Goal: Navigation & Orientation: Find specific page/section

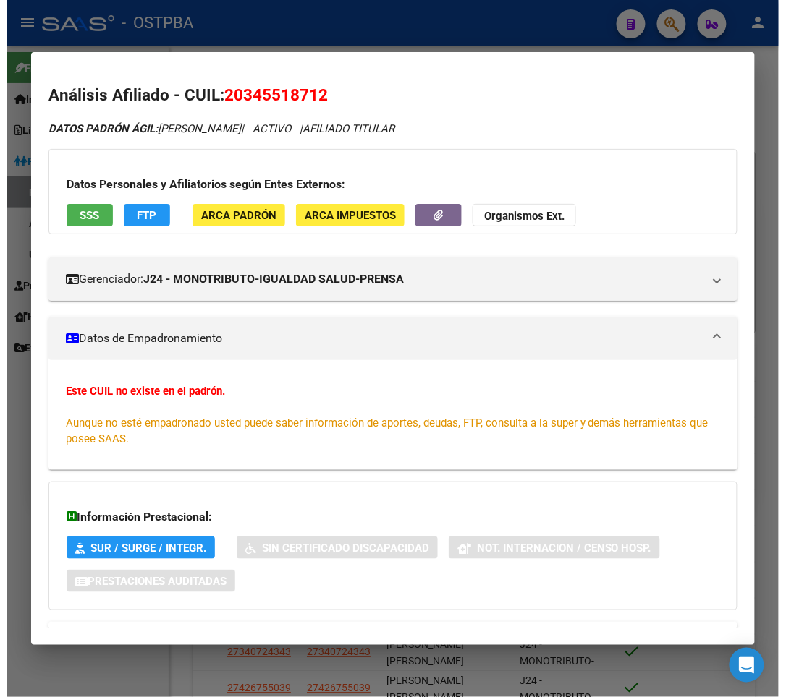
scroll to position [62, 0]
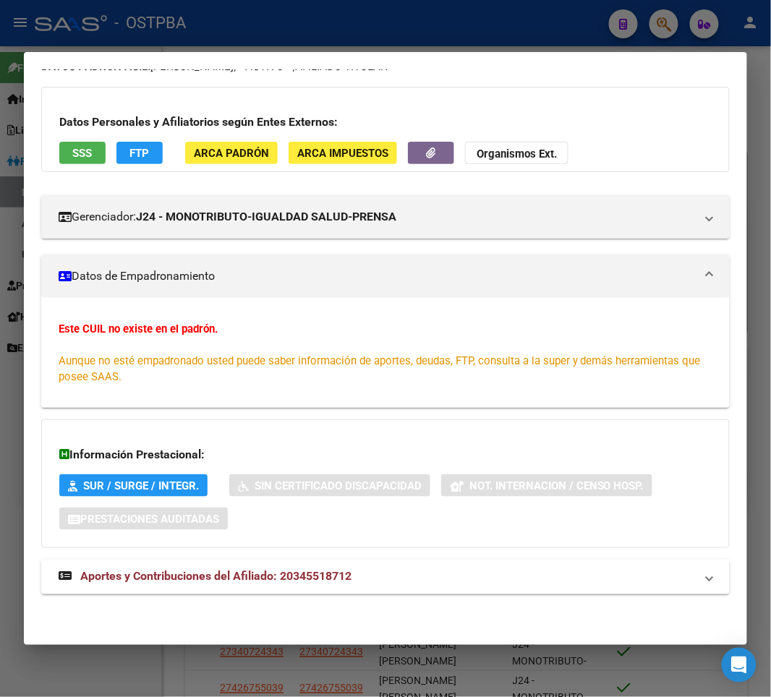
click at [243, 15] on div at bounding box center [385, 348] width 771 height 697
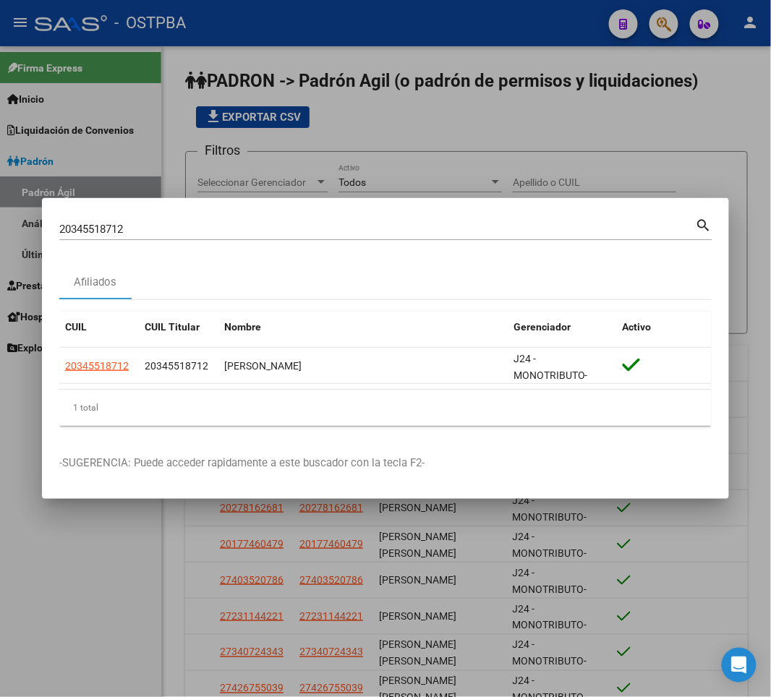
click at [103, 229] on input "20345518712" at bounding box center [377, 229] width 637 height 13
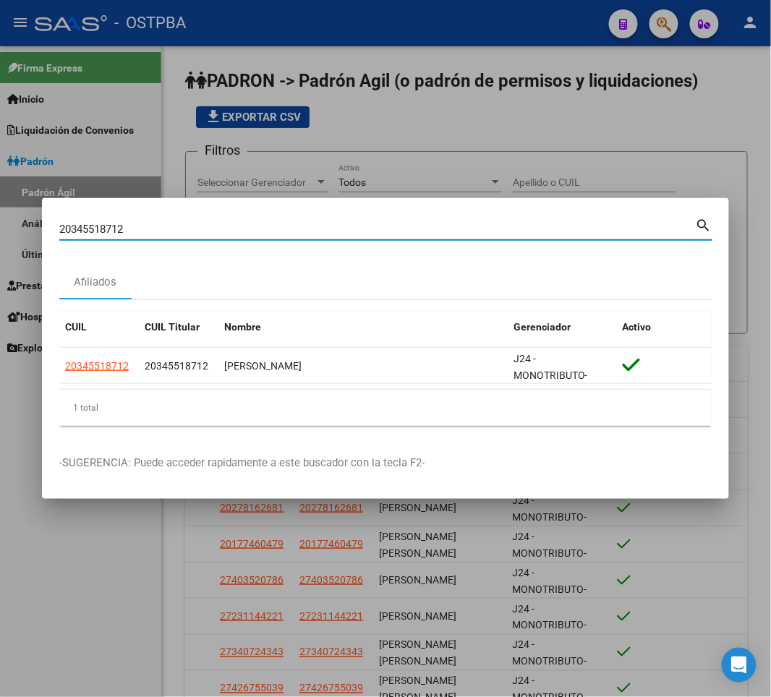
click at [103, 229] on input "20345518712" at bounding box center [377, 229] width 637 height 13
paste input "438576283"
type input "20438576283"
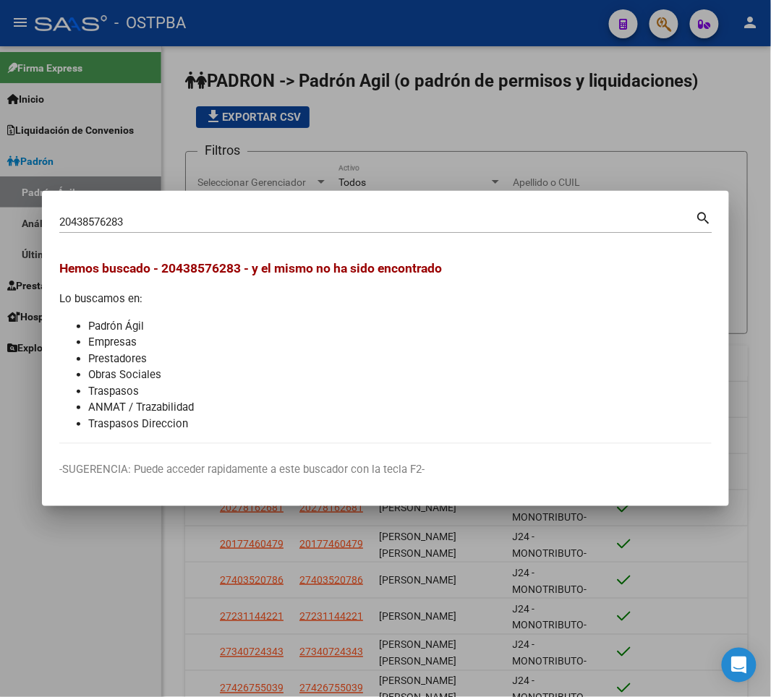
click at [741, 22] on div at bounding box center [385, 348] width 771 height 697
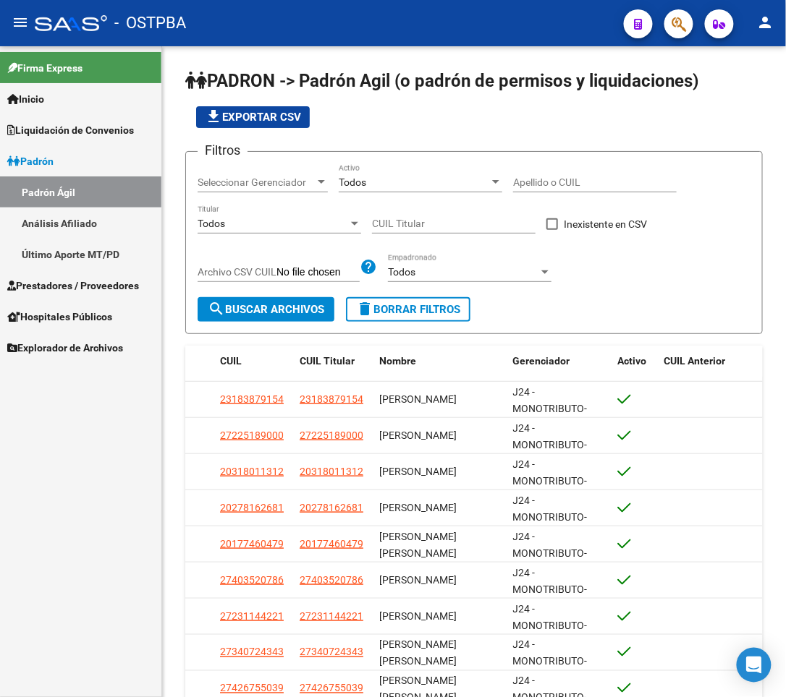
click at [747, 23] on mat-toolbar "menu - OSTPBA person" at bounding box center [393, 23] width 786 height 46
click at [767, 18] on mat-icon "person" at bounding box center [765, 22] width 17 height 17
click at [750, 102] on button "exit_to_app Salir" at bounding box center [736, 95] width 88 height 35
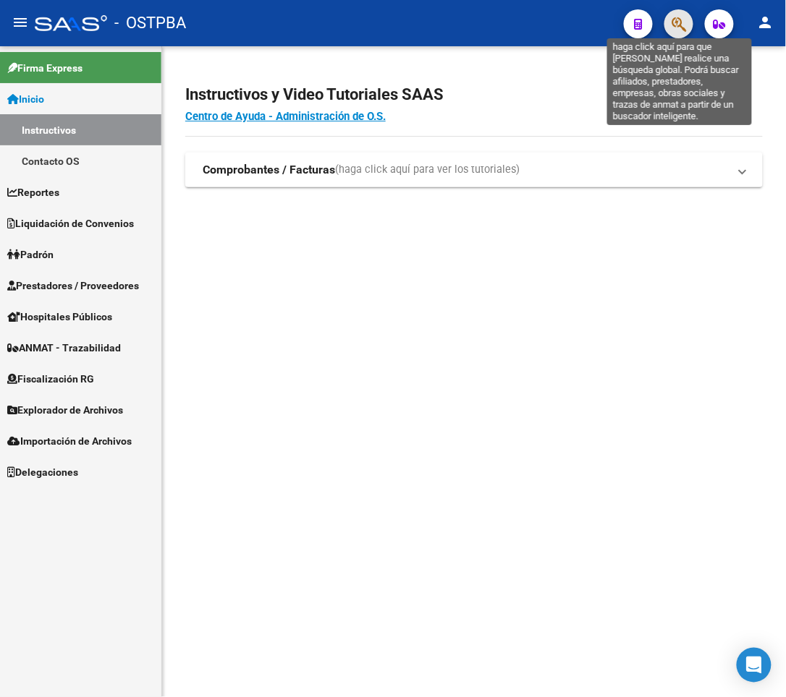
click at [677, 23] on icon "button" at bounding box center [678, 24] width 14 height 17
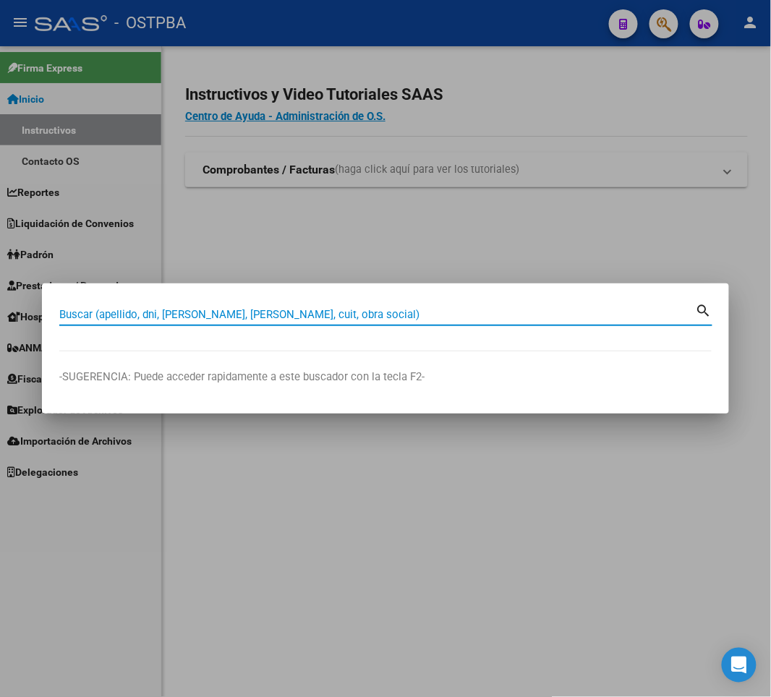
paste input "20438576283"
type input "20438576283"
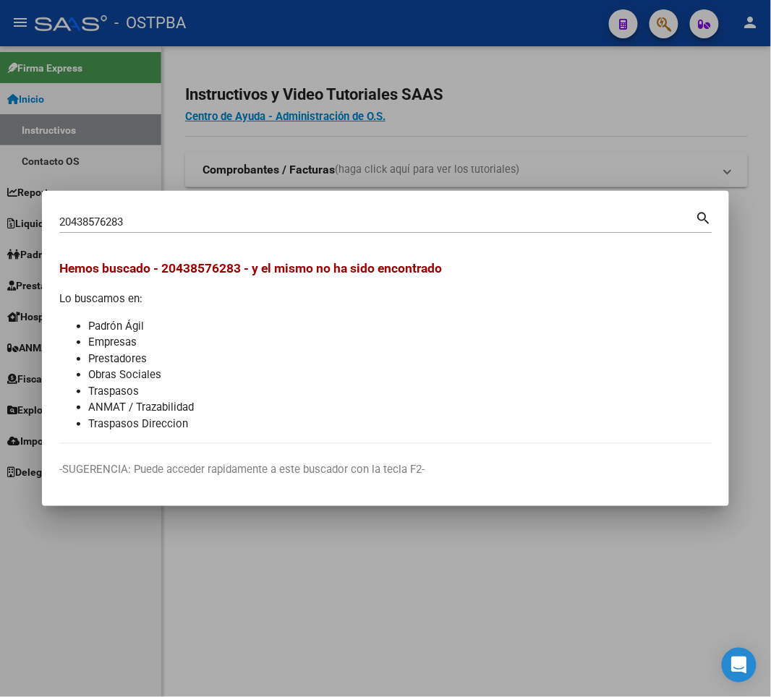
click at [754, 24] on div at bounding box center [385, 348] width 771 height 697
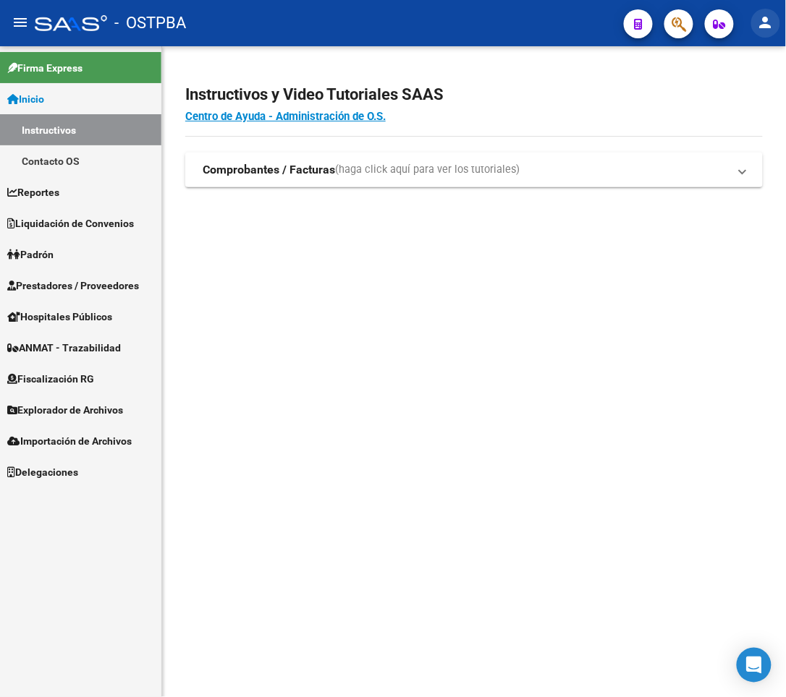
click at [754, 24] on button "person" at bounding box center [765, 23] width 29 height 29
click at [736, 106] on button "exit_to_app Salir" at bounding box center [736, 95] width 88 height 35
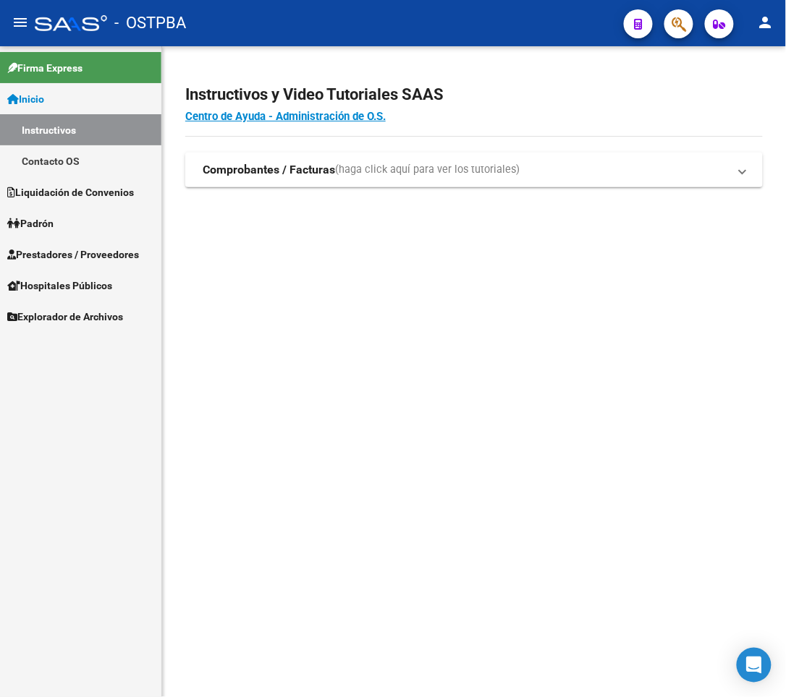
click at [541, 337] on mat-sidenav-content "Instructivos y Video Tutoriales SAAS Centro de Ayuda - Administración de O.S. C…" at bounding box center [474, 371] width 624 height 651
